Goal: Task Accomplishment & Management: Manage account settings

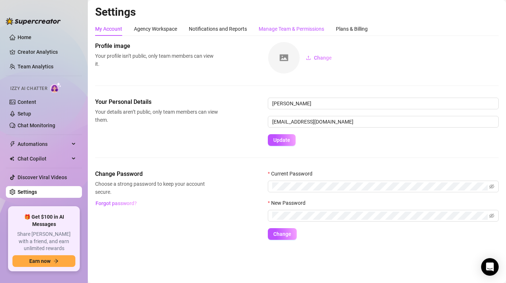
click at [271, 31] on div "Manage Team & Permissions" at bounding box center [292, 29] width 66 height 8
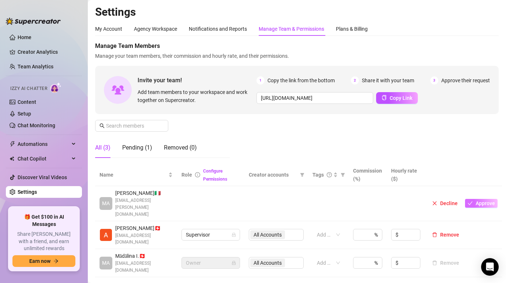
click at [481, 201] on span "Approve" at bounding box center [485, 204] width 19 height 6
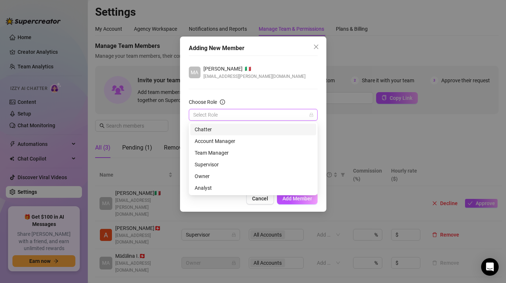
click at [228, 114] on input "Choose Role" at bounding box center [249, 114] width 113 height 11
click at [228, 130] on div "Chatter" at bounding box center [253, 130] width 117 height 8
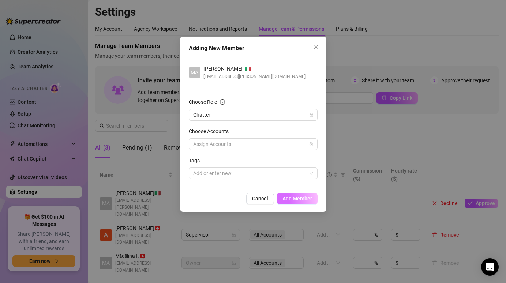
click at [299, 199] on span "Add Member" at bounding box center [298, 199] width 30 height 6
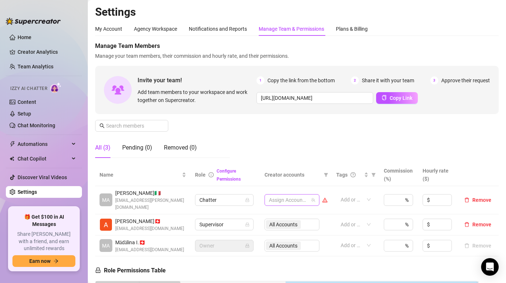
click at [298, 198] on div at bounding box center [288, 200] width 44 height 10
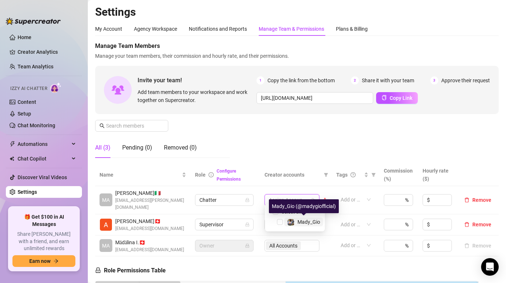
click at [303, 222] on span "Mady_Gio" at bounding box center [309, 222] width 23 height 6
checkbox input "true"
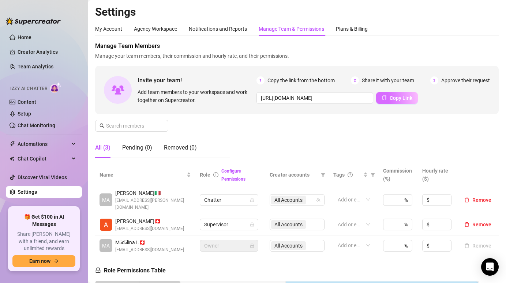
click at [401, 97] on span "Copy Link" at bounding box center [401, 98] width 23 height 6
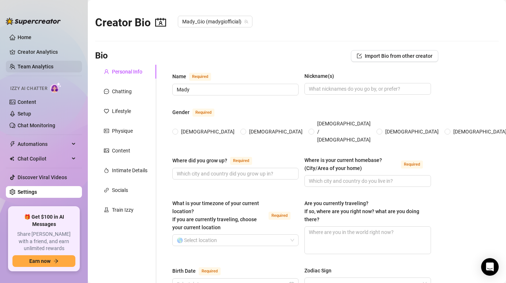
click at [50, 64] on link "Team Analytics" at bounding box center [36, 67] width 36 height 6
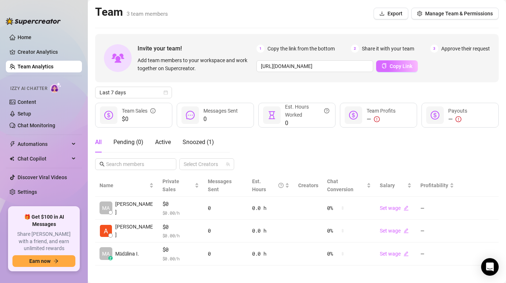
click at [398, 66] on span "Copy Link" at bounding box center [401, 66] width 23 height 6
click at [390, 64] on span "Copy Link" at bounding box center [401, 66] width 23 height 6
click at [396, 12] on span "Export" at bounding box center [395, 14] width 15 height 6
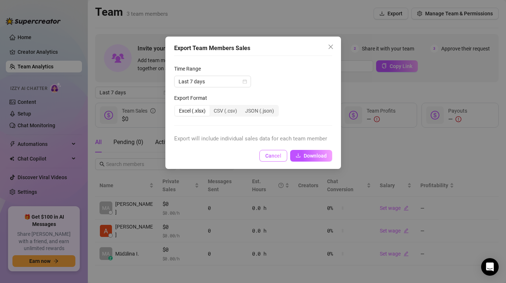
click at [273, 159] on span "Cancel" at bounding box center [273, 156] width 16 height 6
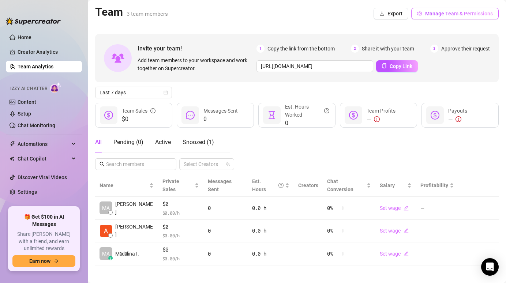
click at [441, 12] on span "Manage Team & Permissions" at bounding box center [459, 14] width 68 height 6
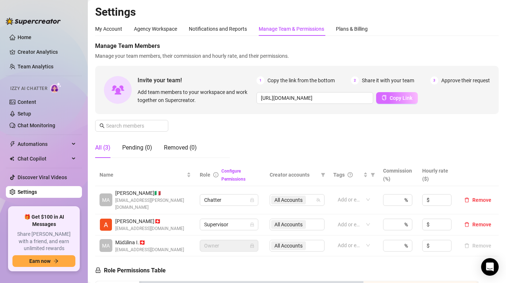
click at [405, 98] on span "Copy Link" at bounding box center [401, 98] width 23 height 6
click at [390, 97] on span "Copy Link" at bounding box center [401, 98] width 23 height 6
click at [218, 219] on span "Supervisor" at bounding box center [229, 224] width 50 height 11
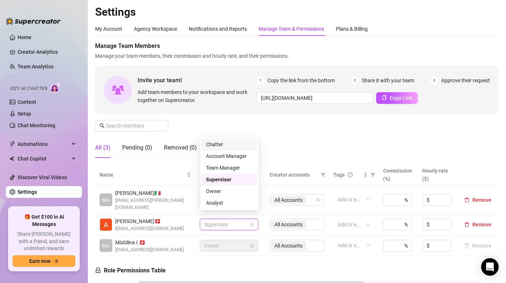
click at [229, 139] on div "Chatter" at bounding box center [230, 145] width 56 height 12
